Goal: Task Accomplishment & Management: Use online tool/utility

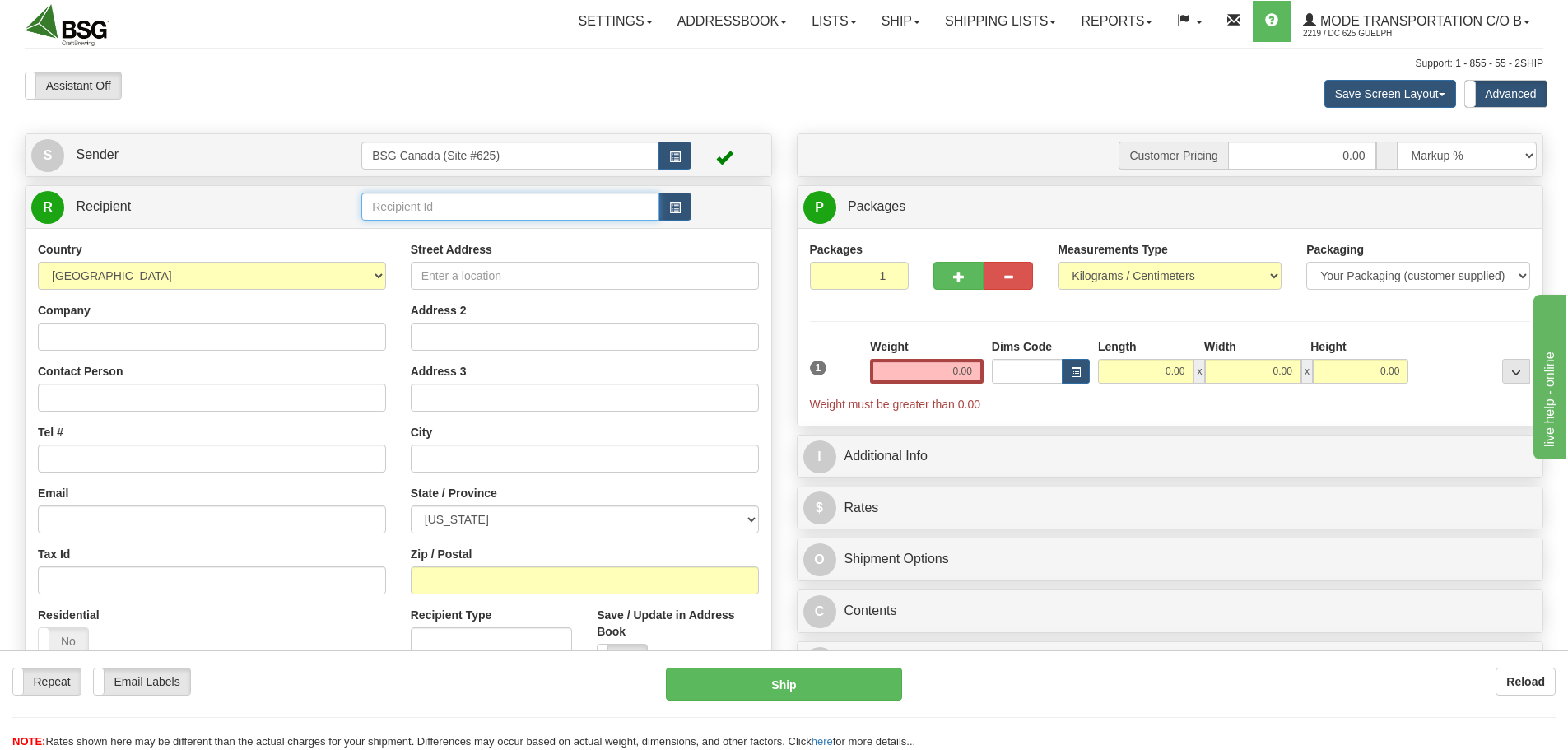
click at [417, 209] on input "text" at bounding box center [510, 207] width 298 height 28
click at [464, 232] on div "MICROBRASSERIE 5E BARON" at bounding box center [507, 232] width 282 height 18
type input "MICROBRASSERIE 5E BARON"
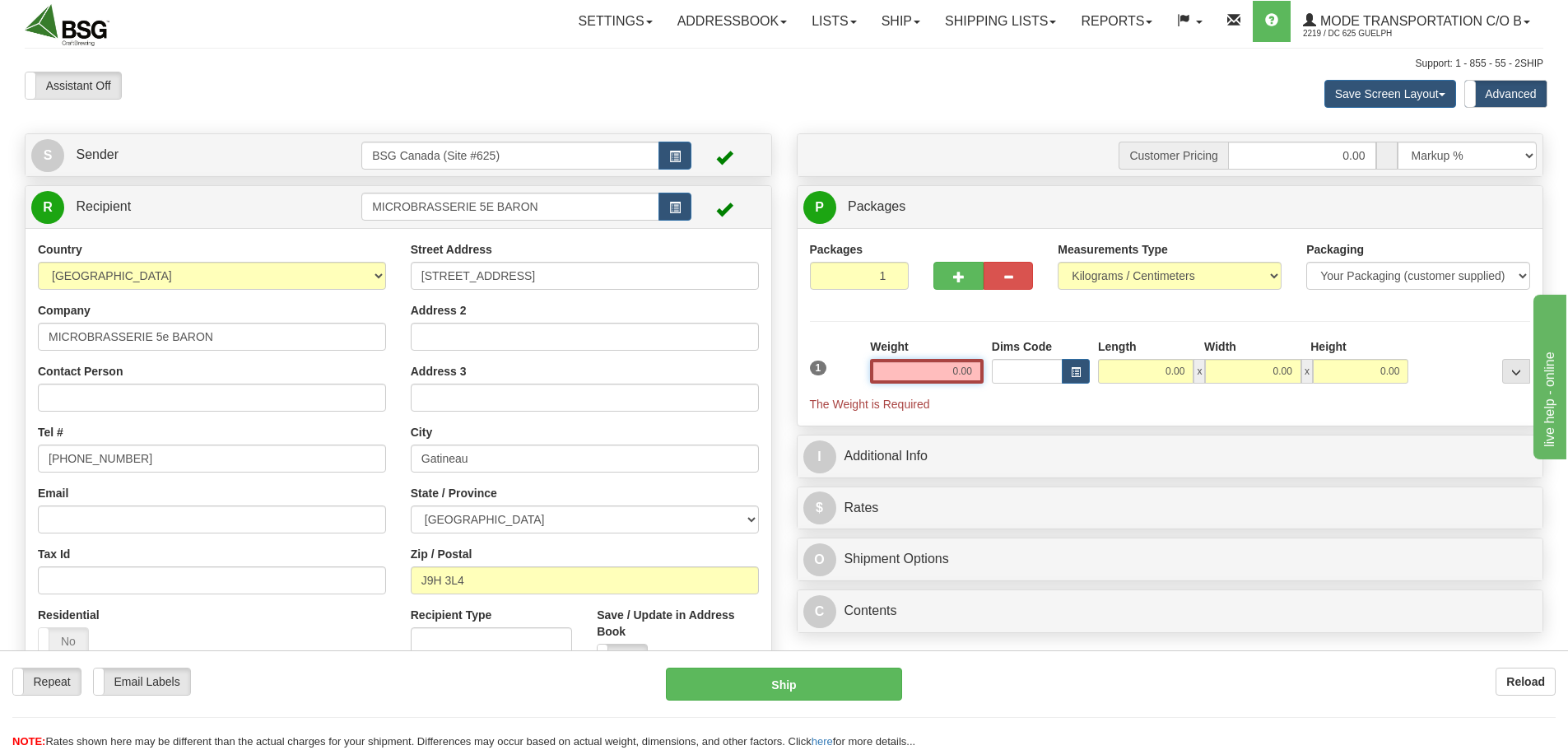
drag, startPoint x: 931, startPoint y: 368, endPoint x: 1049, endPoint y: 375, distance: 118.2
click at [1047, 375] on div "1 Weight 0.00 Dims Code 0.00" at bounding box center [1170, 375] width 729 height 74
paste input "13.2999"
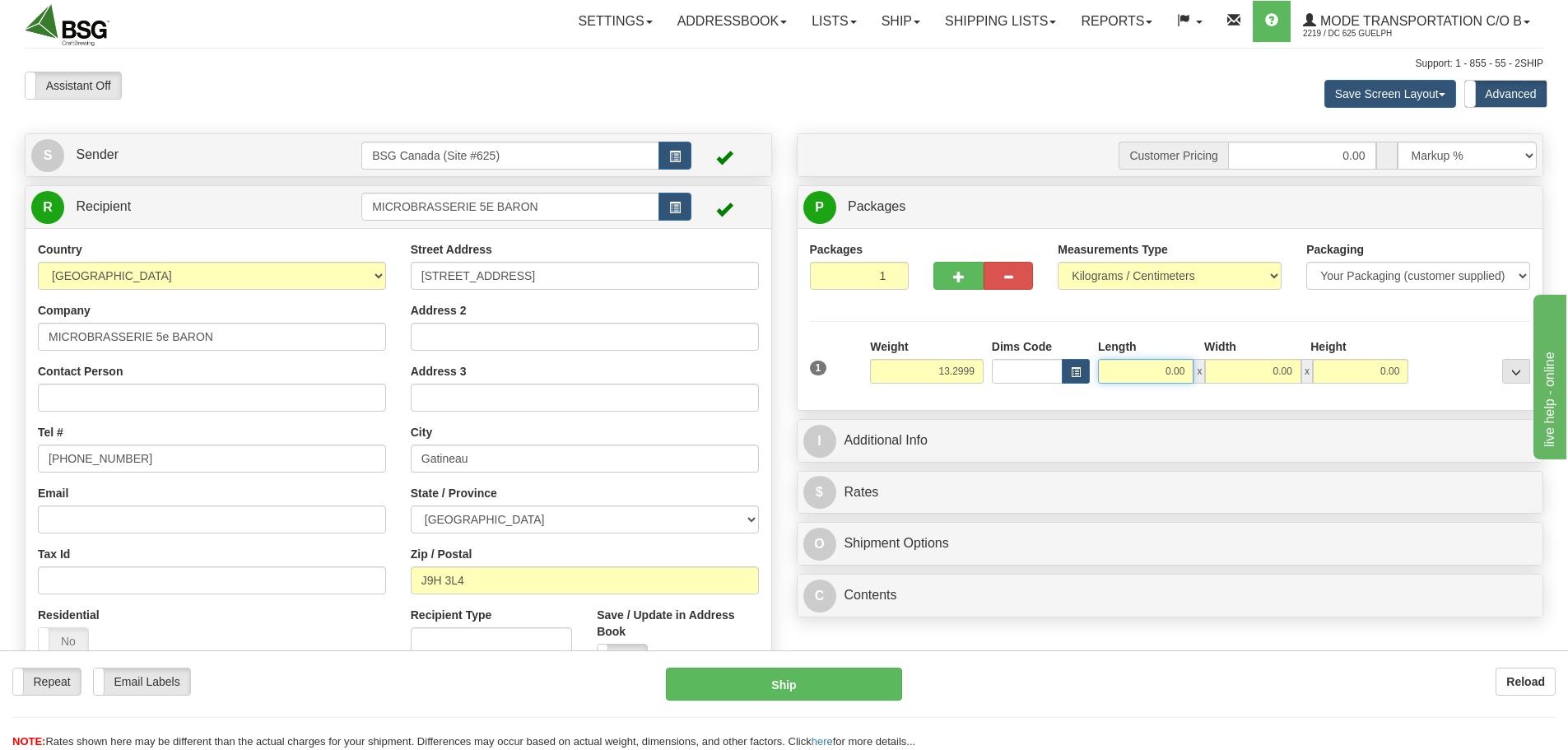
type input "13.30"
click at [1125, 367] on input "0.00" at bounding box center [1145, 371] width 95 height 24
type input "15.00"
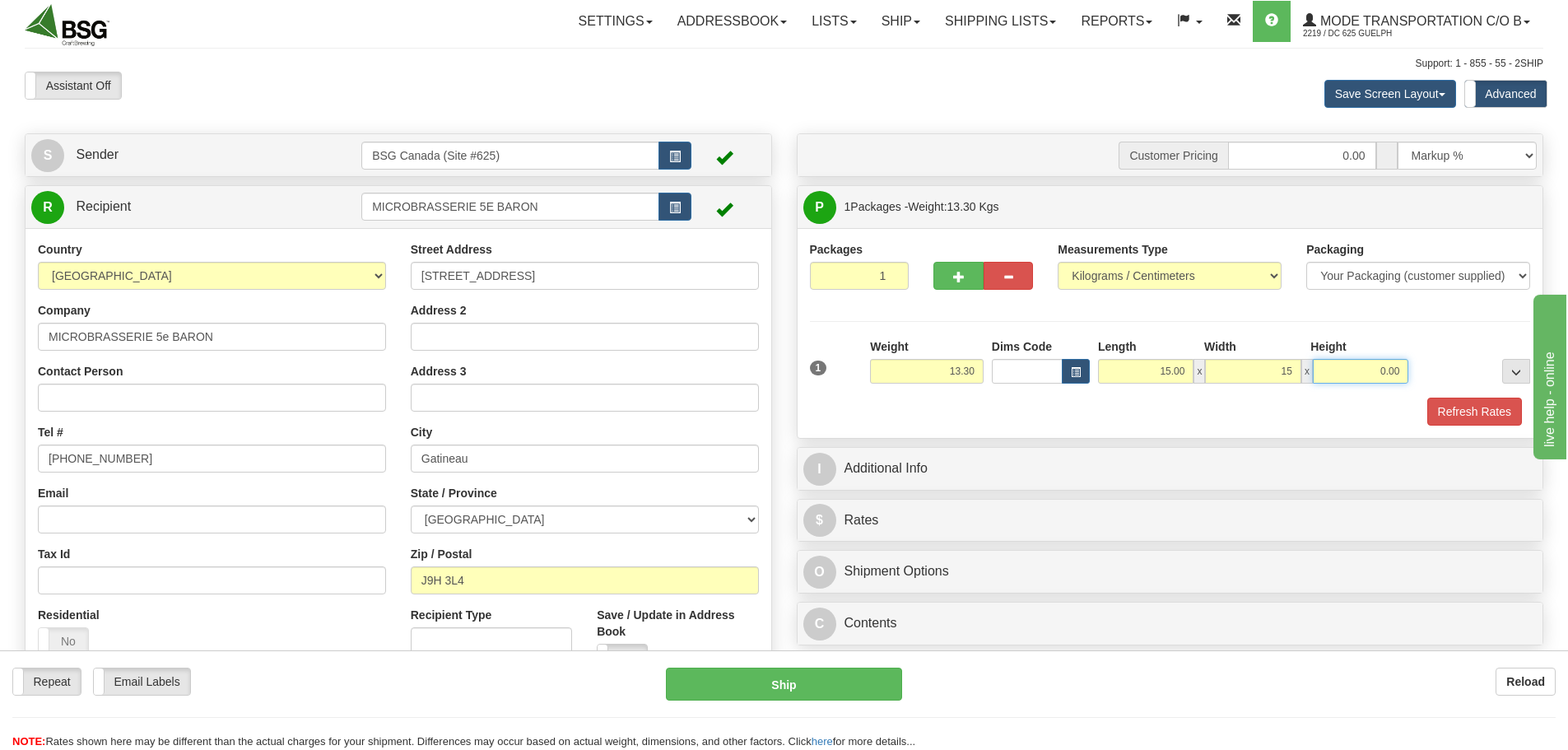
type input "15.00"
click at [1454, 402] on button "Refresh Rates" at bounding box center [1475, 411] width 94 height 28
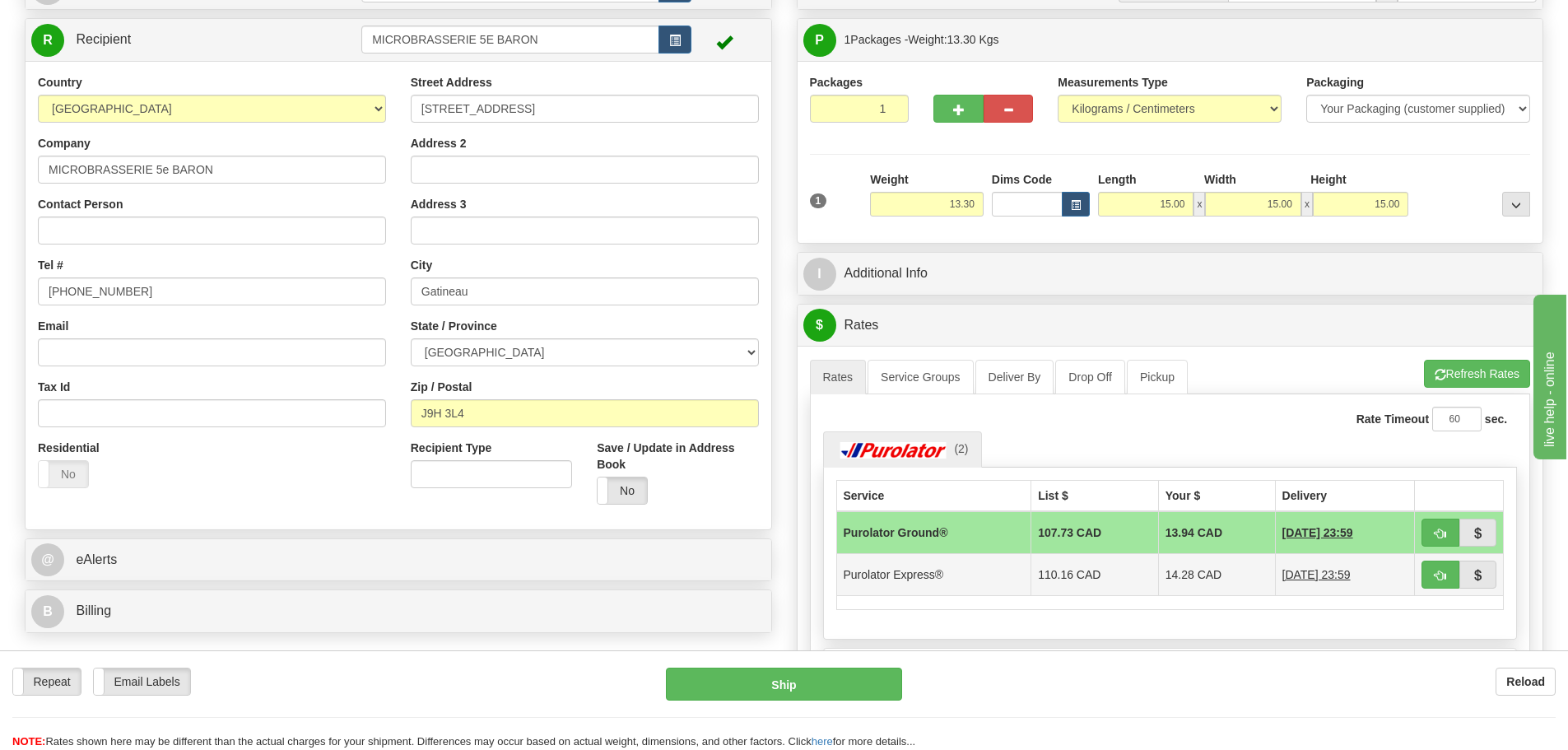
scroll to position [247, 0]
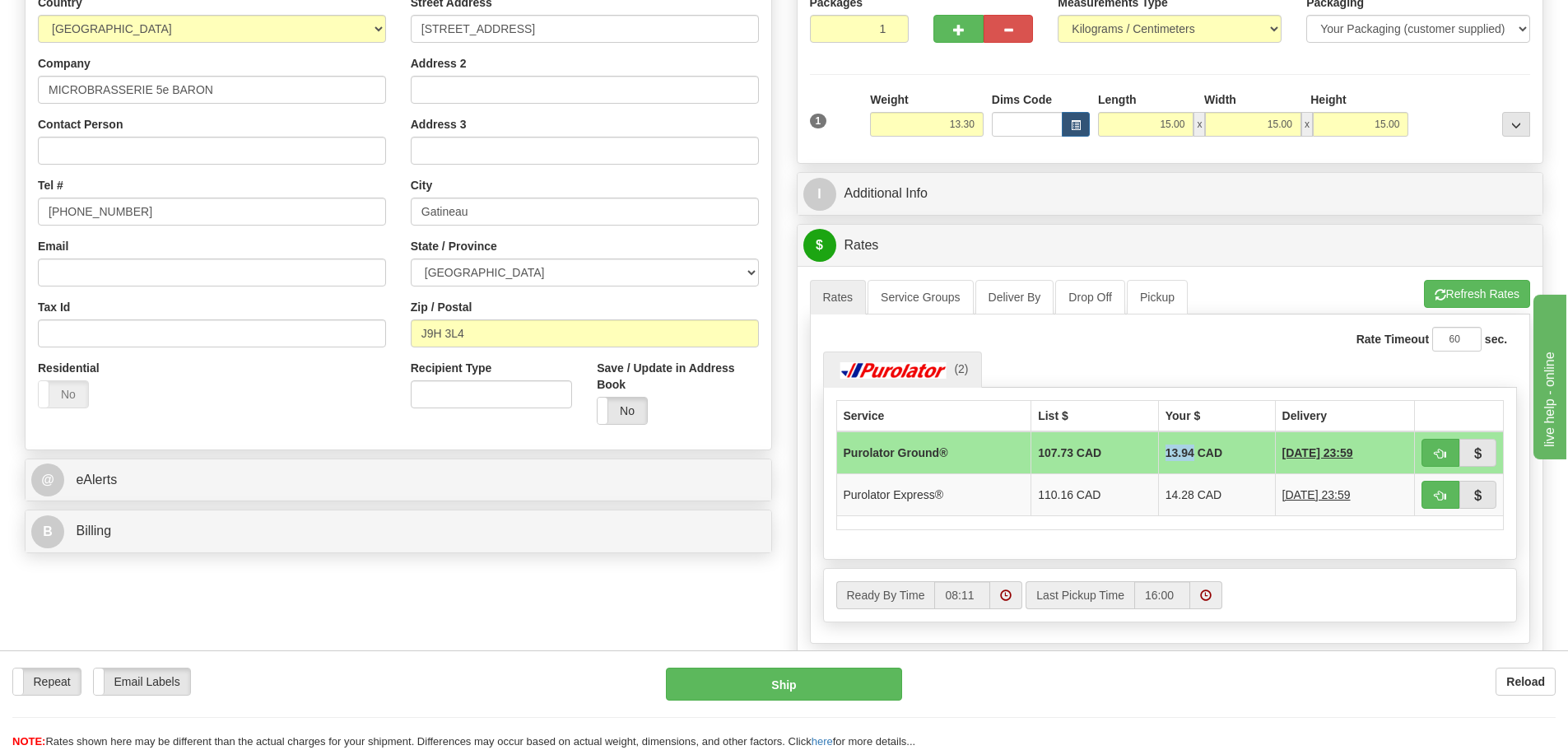
drag, startPoint x: 1150, startPoint y: 452, endPoint x: 1175, endPoint y: 451, distance: 25.0
click at [1175, 451] on td "13.94 CAD" at bounding box center [1217, 452] width 117 height 43
copy td "13.94"
drag, startPoint x: 1148, startPoint y: 497, endPoint x: 1177, endPoint y: 497, distance: 29.0
click at [1177, 497] on td "14.28 CAD" at bounding box center [1217, 494] width 117 height 42
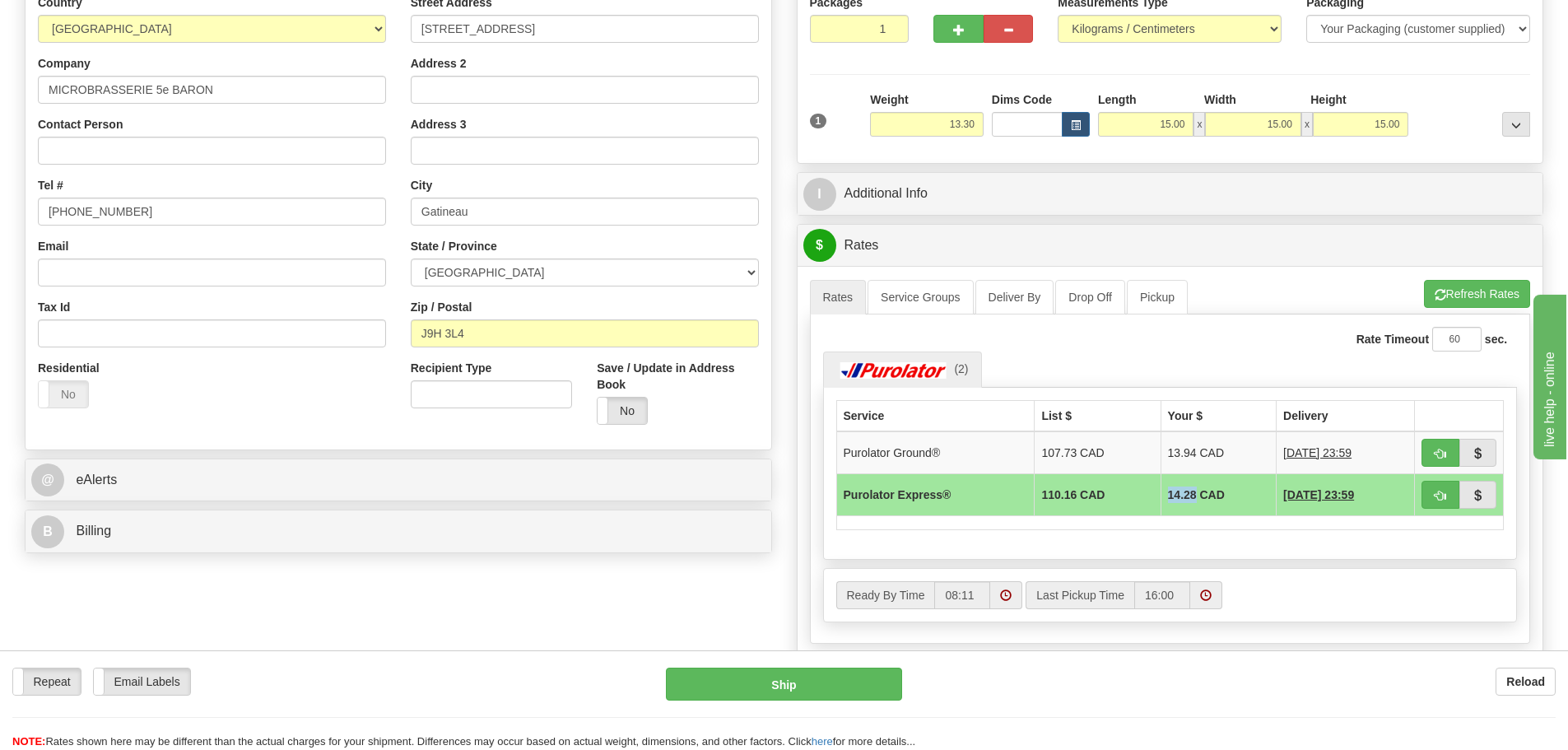
copy td "14.28"
